Goal: Task Accomplishment & Management: Complete application form

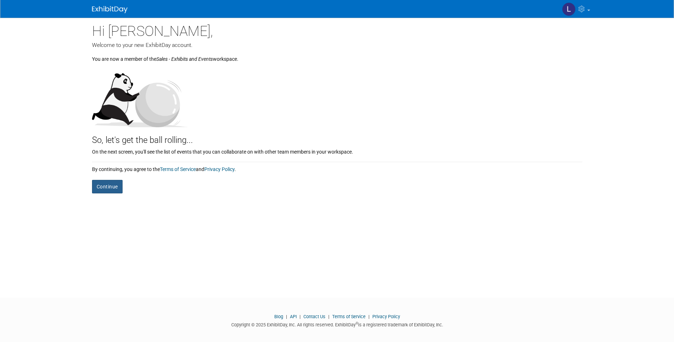
click at [114, 185] on button "Continue" at bounding box center [107, 186] width 31 height 13
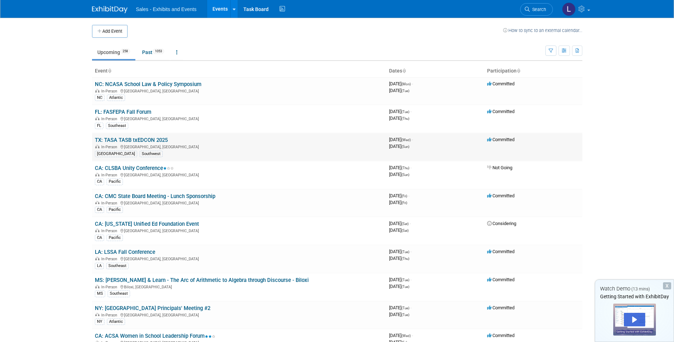
click at [148, 137] on link "TX: TASA TASB txEDCON 2025" at bounding box center [131, 140] width 73 height 6
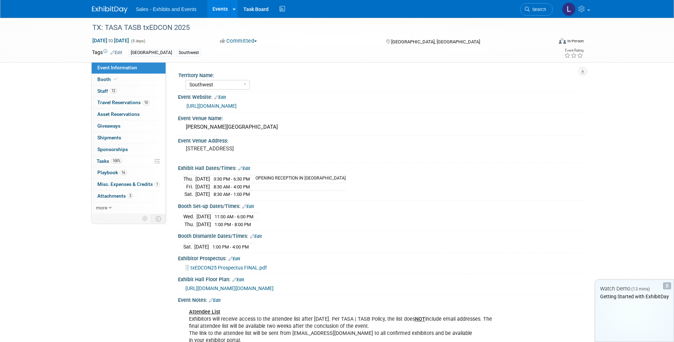
select select "Southwest"
click at [100, 92] on span "Staff 12" at bounding box center [107, 91] width 20 height 6
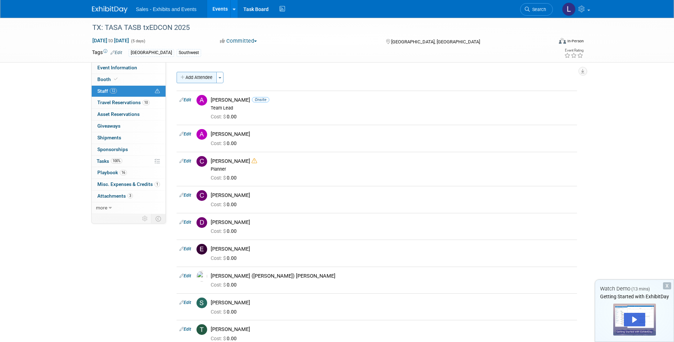
click at [194, 78] on button "Add Attendee" at bounding box center [196, 77] width 40 height 11
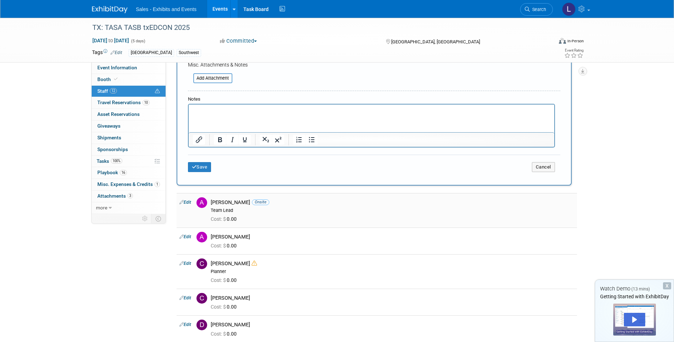
scroll to position [178, 0]
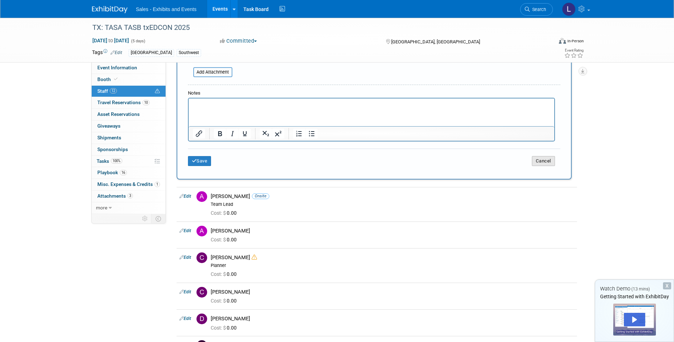
click at [554, 161] on button "Cancel" at bounding box center [543, 161] width 23 height 10
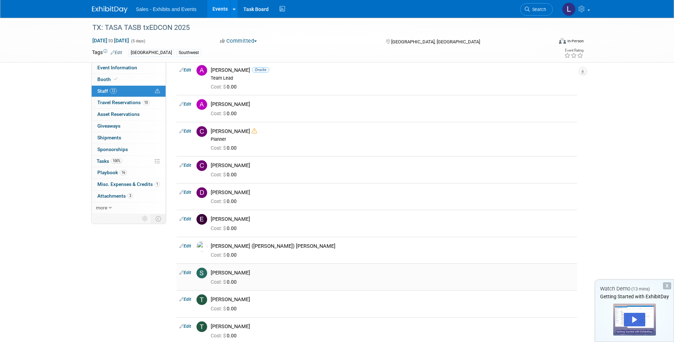
scroll to position [0, 0]
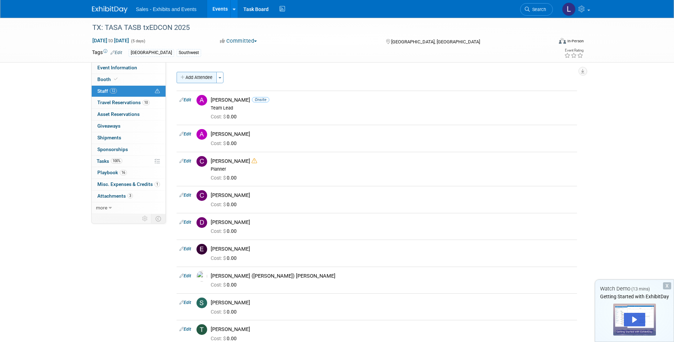
click at [194, 80] on button "Add Attendee" at bounding box center [196, 77] width 40 height 11
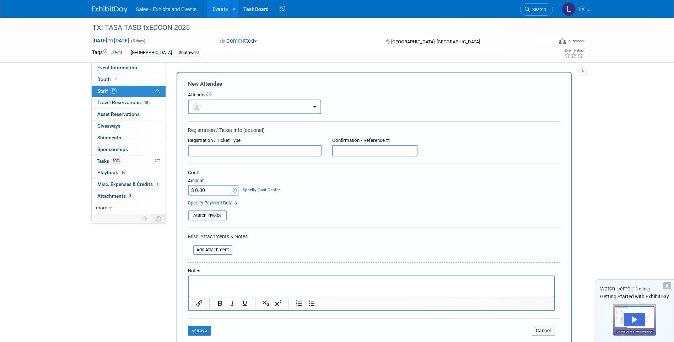
click at [249, 109] on button "button" at bounding box center [254, 106] width 133 height 15
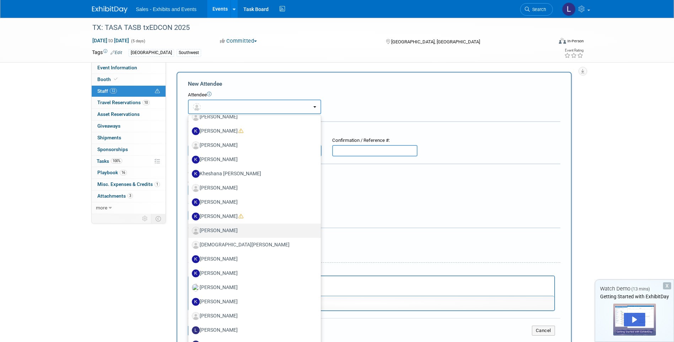
scroll to position [2379, 0]
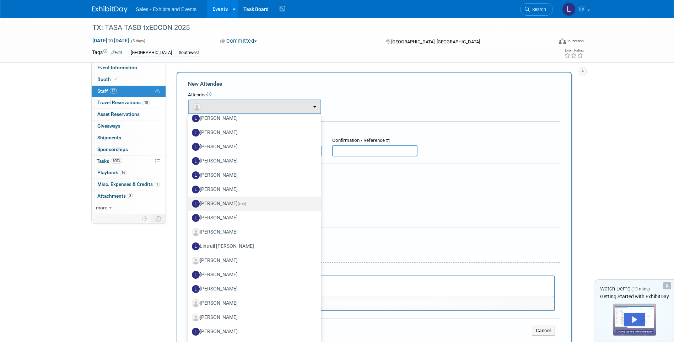
click at [219, 205] on label "[PERSON_NAME] (me)" at bounding box center [253, 203] width 122 height 11
click at [189, 205] on input "[PERSON_NAME] (me)" at bounding box center [187, 202] width 5 height 5
select select "bd56eac3-3b3e-4e06-a0fd-bea0b9c66a1d"
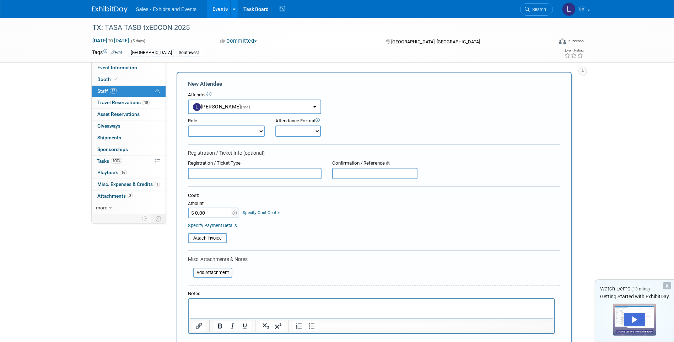
click at [255, 129] on select "Author Demonstrator Host Planner Presenter Product Rep Sales Representative" at bounding box center [226, 130] width 77 height 11
select select "4"
click at [188, 125] on select "Author Demonstrator Host Planner Presenter Product Rep Sales Representative" at bounding box center [226, 130] width 77 height 11
click at [315, 131] on select "Onsite Remote" at bounding box center [297, 130] width 45 height 11
select select "1"
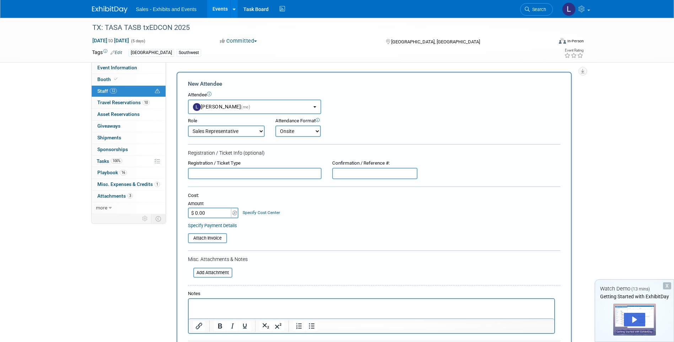
click at [275, 125] on select "Onsite Remote" at bounding box center [297, 130] width 45 height 11
click at [237, 175] on input "text" at bounding box center [255, 173] width 134 height 11
click at [371, 171] on input "text" at bounding box center [374, 173] width 85 height 11
click at [481, 170] on div "Registration / Ticket Type Confirmation / Reference #:" at bounding box center [374, 169] width 383 height 19
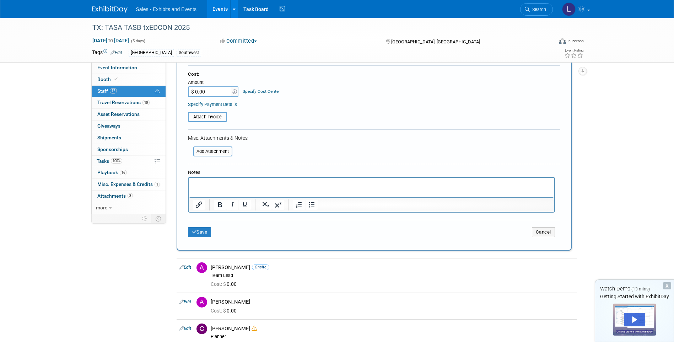
scroll to position [107, 0]
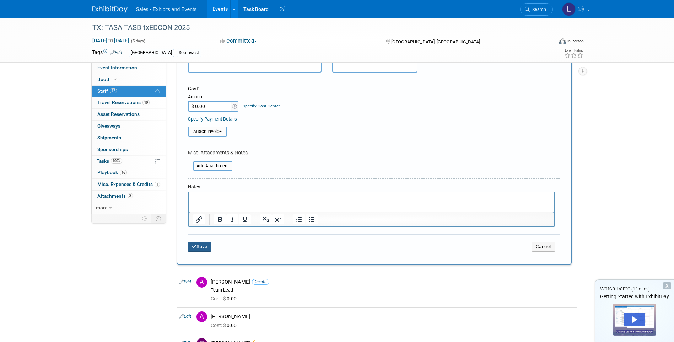
click at [199, 245] on button "Save" at bounding box center [199, 246] width 23 height 10
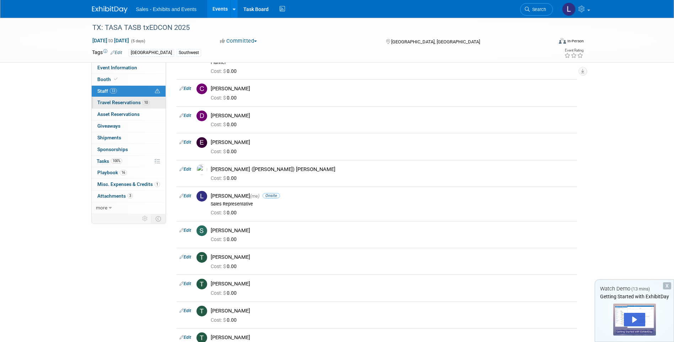
click at [132, 104] on span "Travel Reservations 10" at bounding box center [123, 102] width 52 height 6
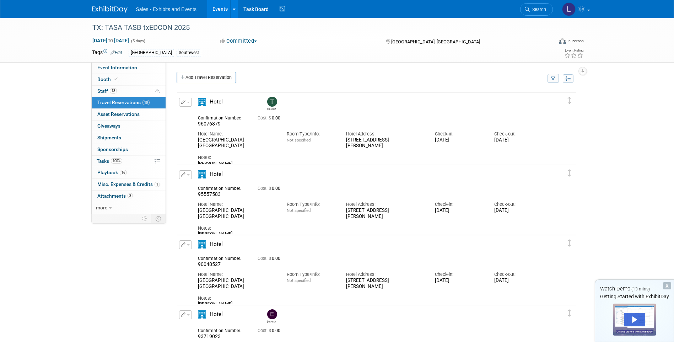
scroll to position [36, 0]
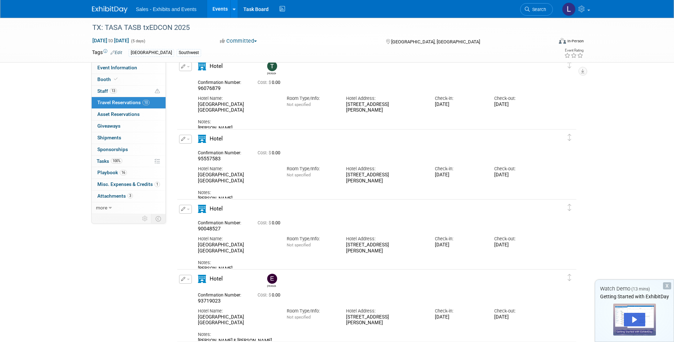
drag, startPoint x: 231, startPoint y: 195, endPoint x: 199, endPoint y: 142, distance: 61.2
click at [199, 142] on div "Hotel" at bounding box center [370, 168] width 356 height 67
drag, startPoint x: 199, startPoint y: 142, endPoint x: 216, endPoint y: 155, distance: 20.5
copy div "Hotel Confirmation Number: 95557583 Cost: $ 0.00 Hotel Name: [GEOGRAPHIC_DATA] …"
